Goal: Contribute content: Contribute content

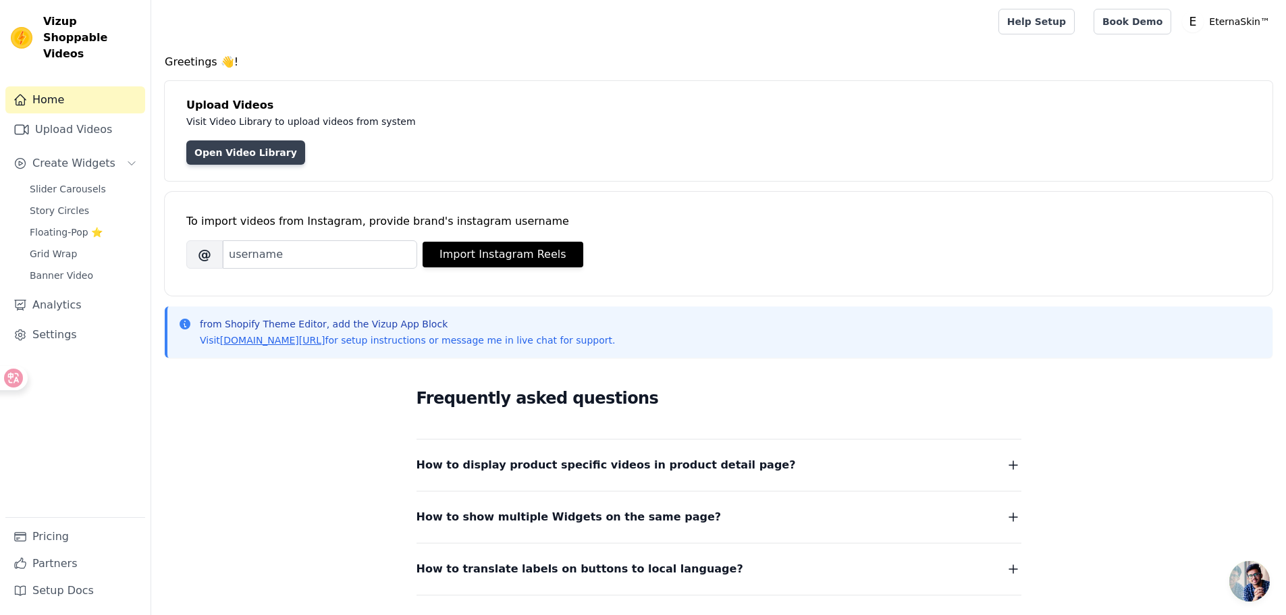
click at [281, 151] on link "Open Video Library" at bounding box center [245, 152] width 119 height 24
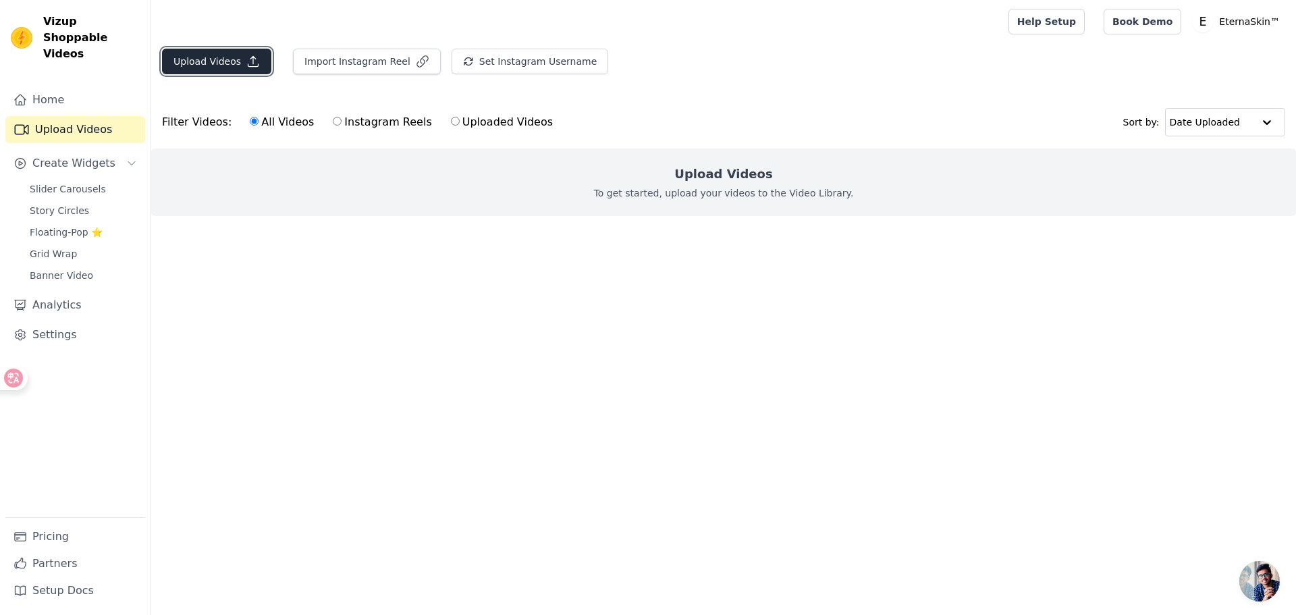
click at [236, 57] on button "Upload Videos" at bounding box center [216, 62] width 109 height 26
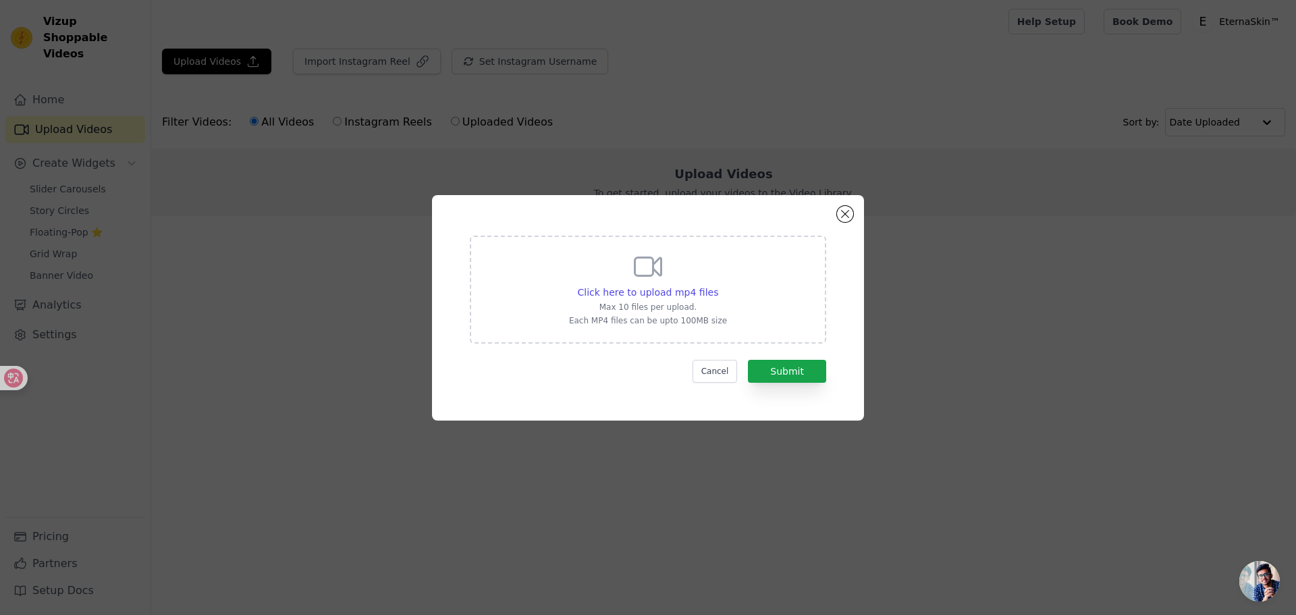
click at [666, 271] on div "Click here to upload mp4 files Max 10 files per upload. Each MP4 files can be u…" at bounding box center [648, 288] width 158 height 76
click at [718, 285] on input "Click here to upload mp4 files Max 10 files per upload. Each MP4 files can be u…" at bounding box center [718, 285] width 1 height 1
type input "C:\fakepath\SnapTik-dot-Kim-51eb0f529b21ca4a0c2c250f79df53b4.mp4"
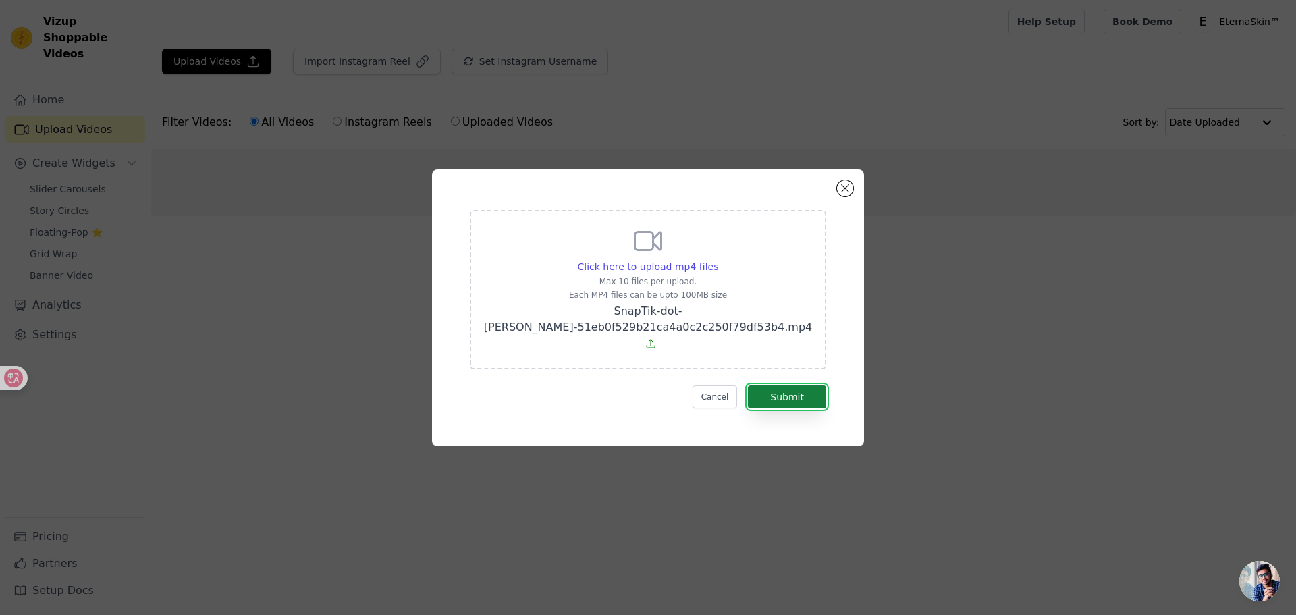
click at [788, 385] on button "Submit" at bounding box center [787, 396] width 78 height 23
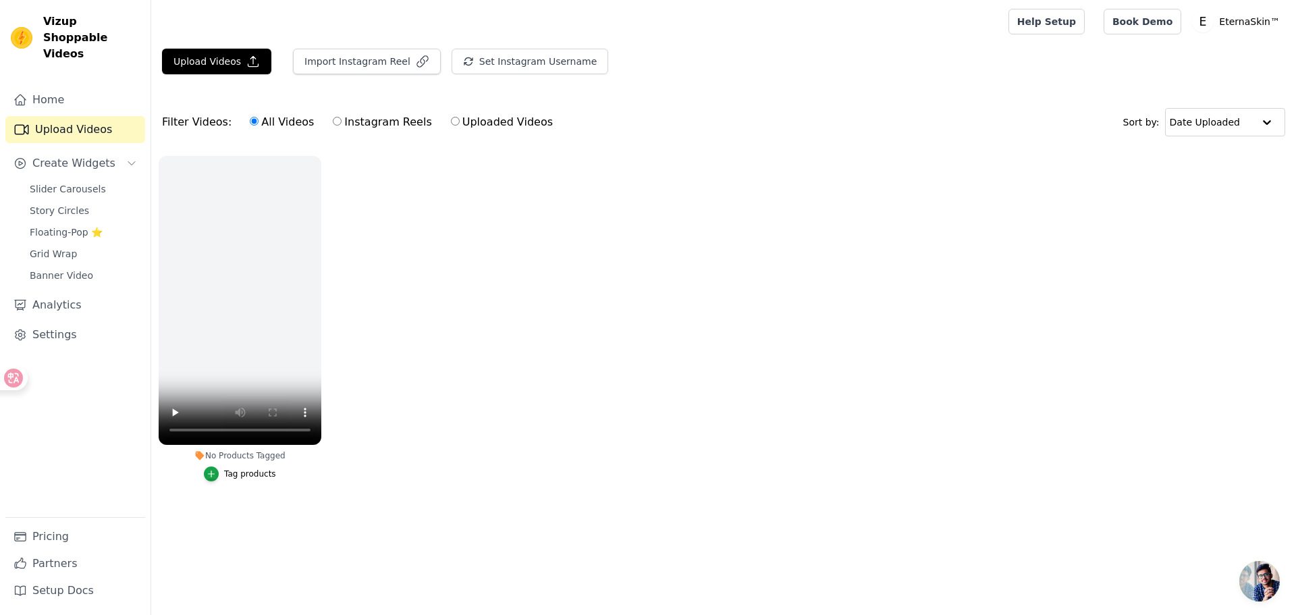
click at [401, 382] on ul "No Products Tagged Tag products" at bounding box center [723, 332] width 1145 height 367
click at [315, 155] on icon "button" at bounding box center [318, 159] width 10 height 10
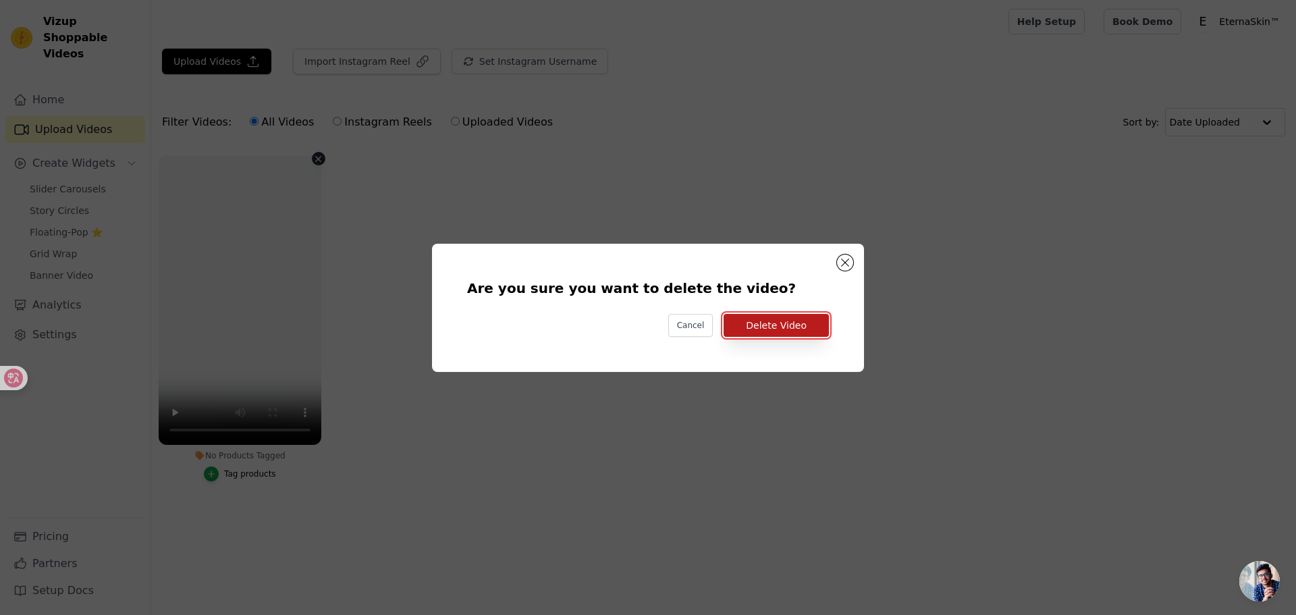
click at [748, 326] on button "Delete Video" at bounding box center [776, 325] width 105 height 23
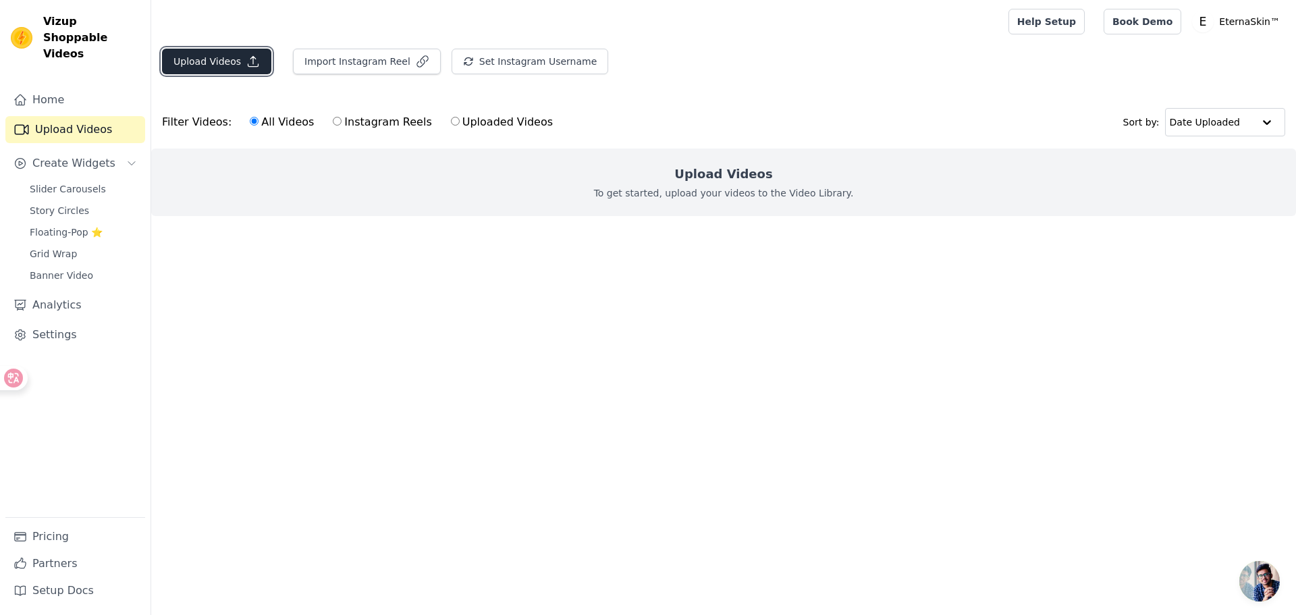
click at [239, 62] on button "Upload Videos" at bounding box center [216, 62] width 109 height 26
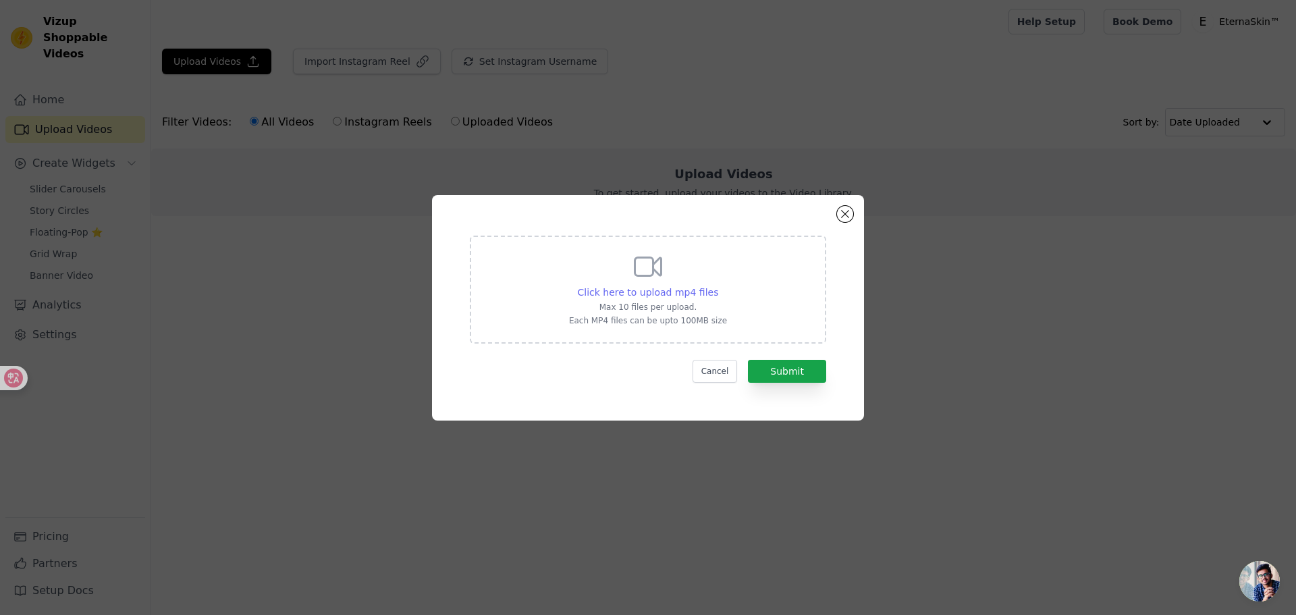
click at [651, 290] on span "Click here to upload mp4 files" at bounding box center [648, 292] width 141 height 11
click at [718, 286] on input "Click here to upload mp4 files Max 10 files per upload. Each MP4 files can be u…" at bounding box center [718, 285] width 1 height 1
type input "C:\fakepath\0927.mp4"
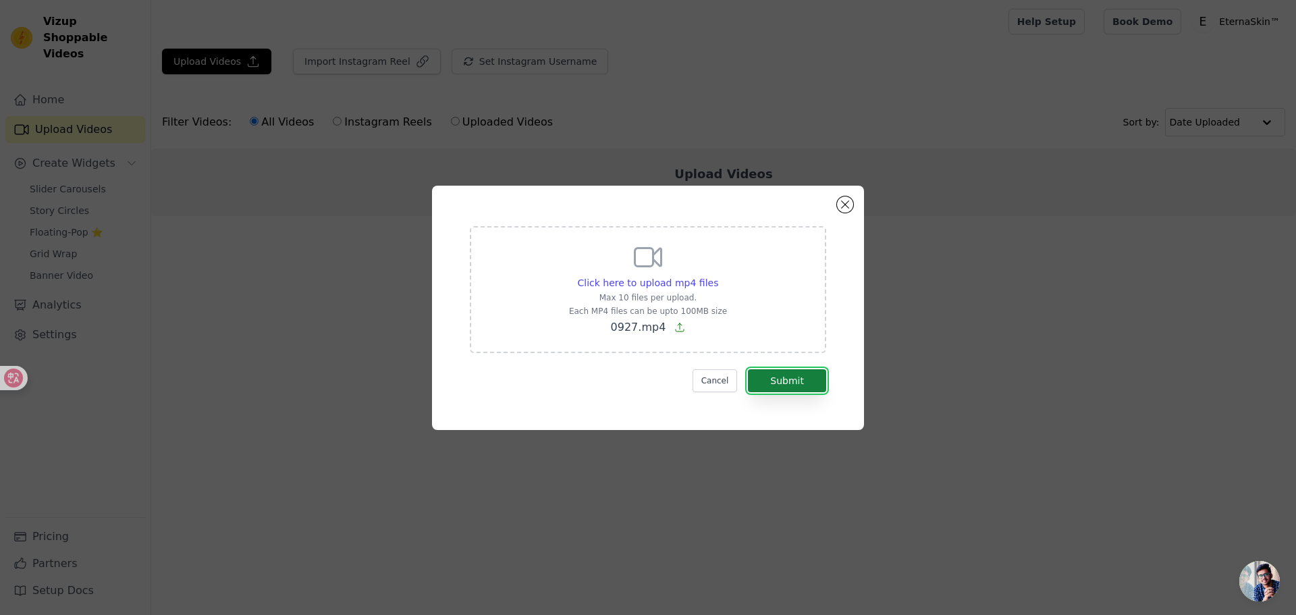
click at [788, 385] on button "Submit" at bounding box center [787, 380] width 78 height 23
